Goal: Task Accomplishment & Management: Manage account settings

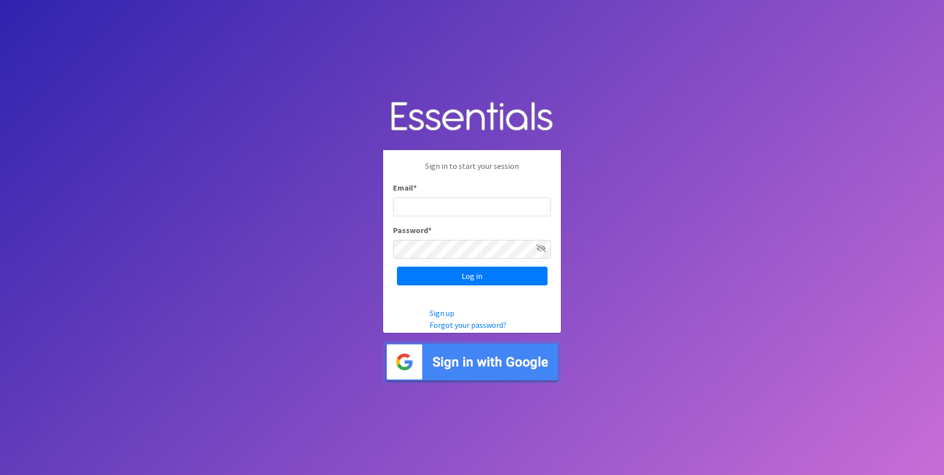
click at [436, 204] on input "Email *" at bounding box center [472, 206] width 158 height 19
type input "[EMAIL_ADDRESS][DOMAIN_NAME]"
click at [397, 267] on input "Log in" at bounding box center [472, 276] width 151 height 19
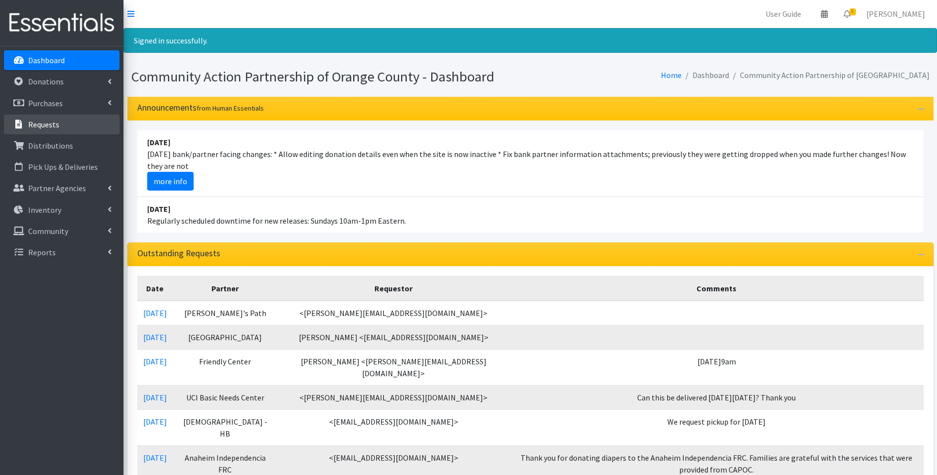
click at [53, 124] on p "Requests" at bounding box center [43, 124] width 31 height 10
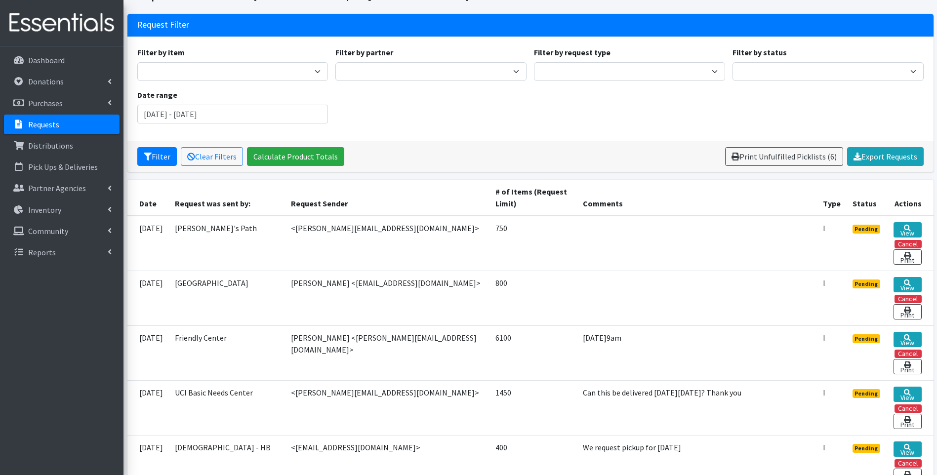
scroll to position [49, 0]
